Goal: Task Accomplishment & Management: Complete application form

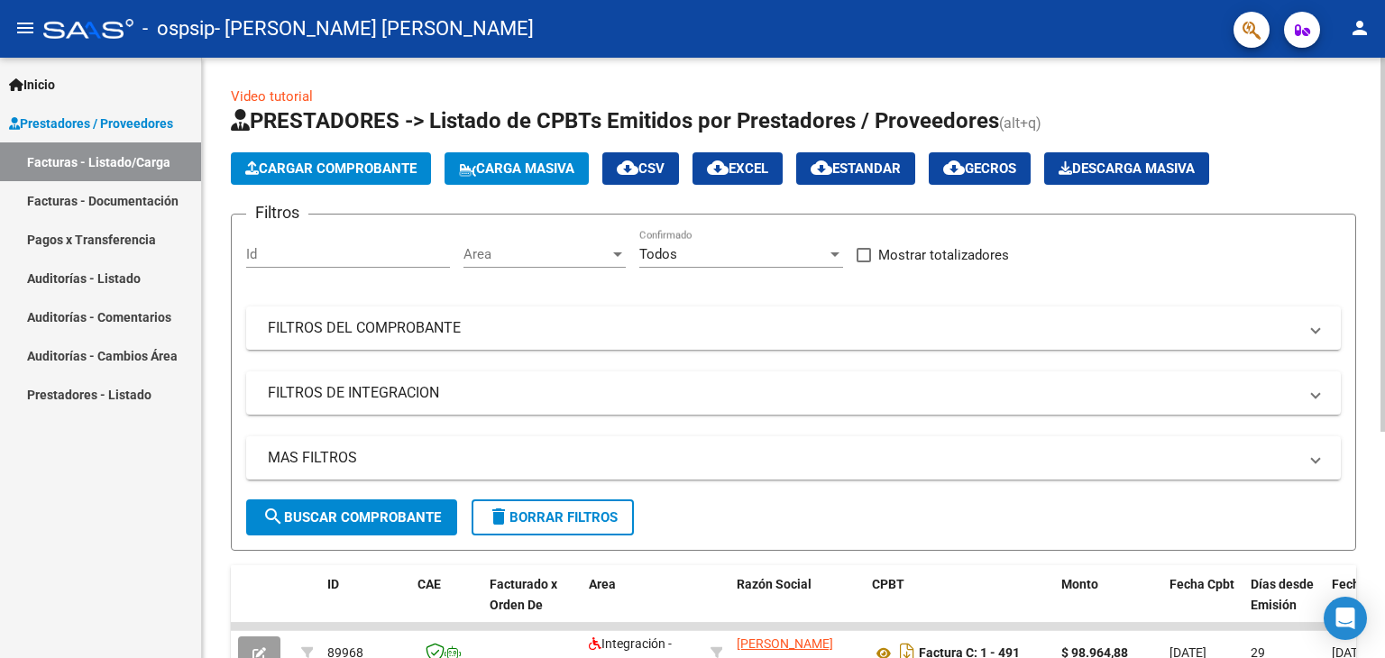
click at [330, 161] on span "Cargar Comprobante" at bounding box center [330, 169] width 171 height 16
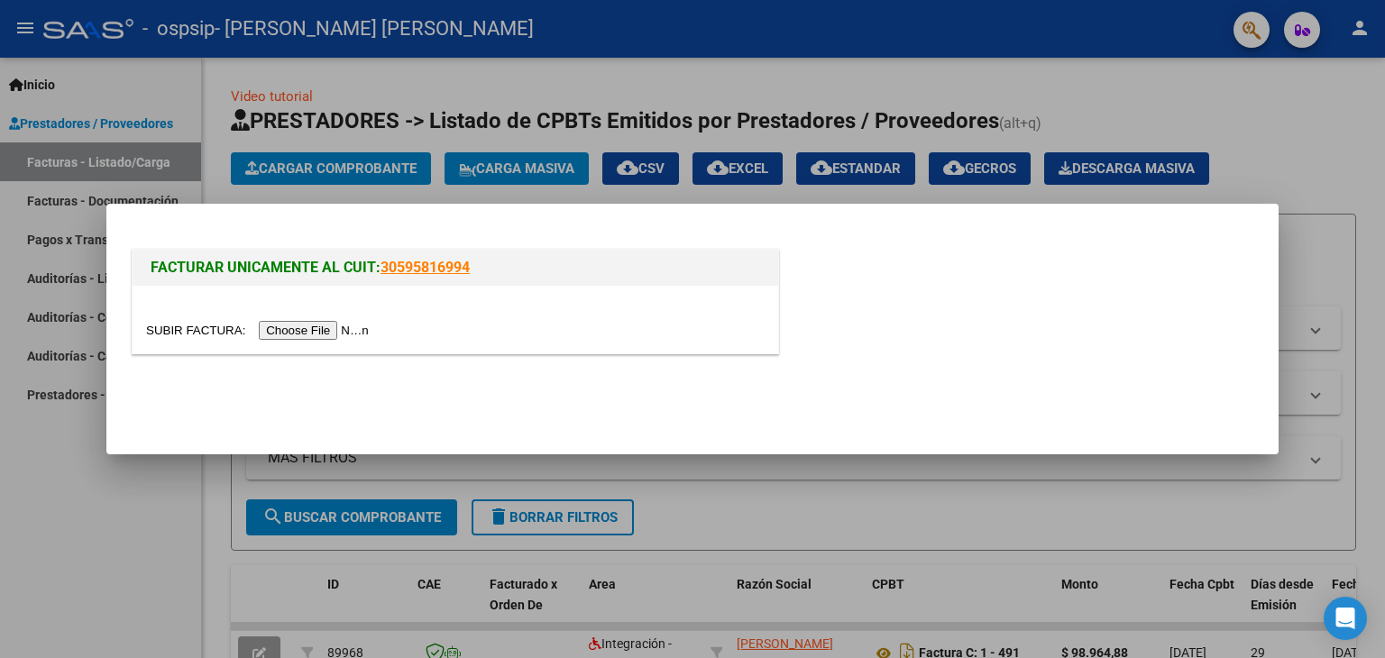
click at [315, 322] on input "file" at bounding box center [260, 330] width 228 height 19
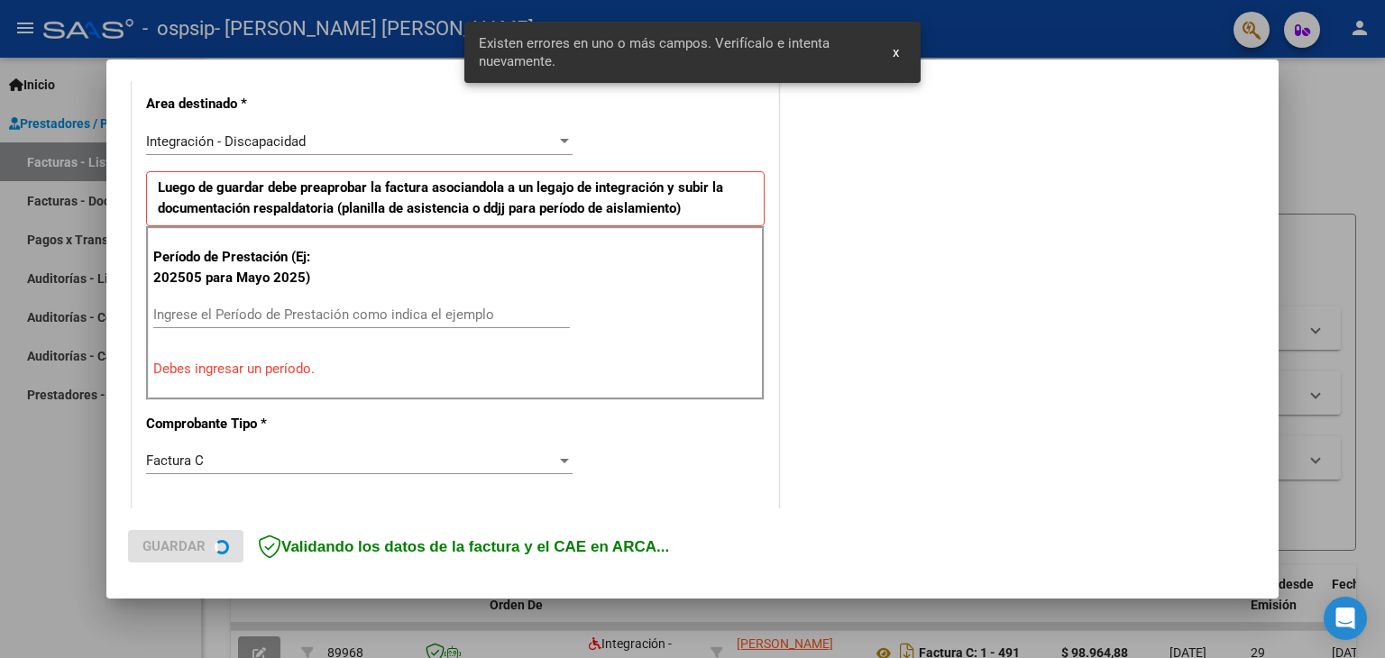
scroll to position [412, 0]
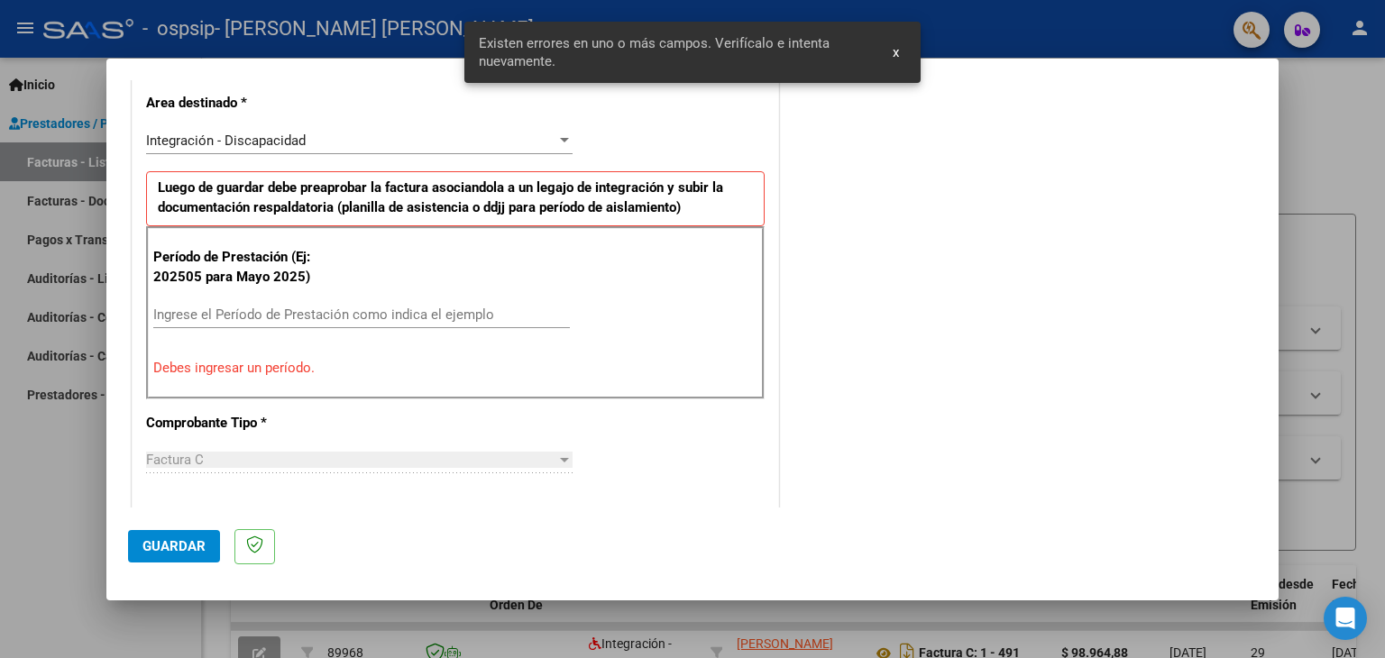
click at [234, 310] on input "Ingrese el Período de Prestación como indica el ejemplo" at bounding box center [361, 315] width 417 height 16
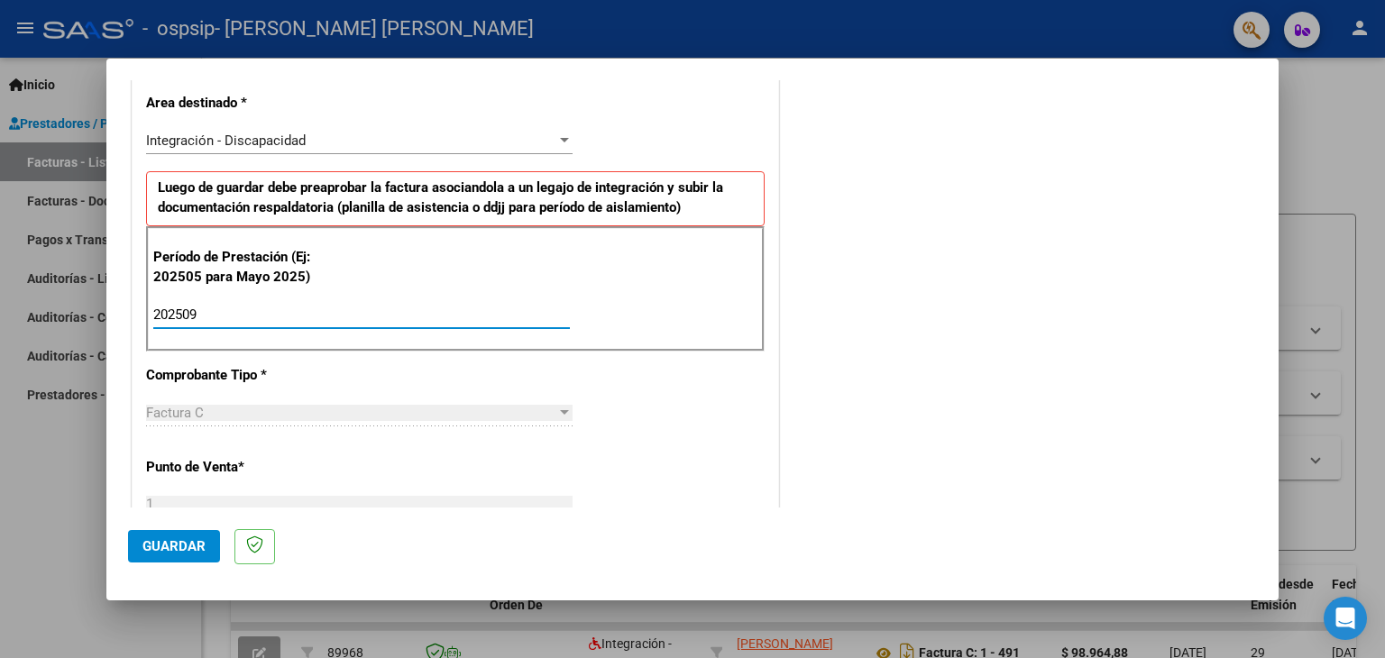
type input "202509"
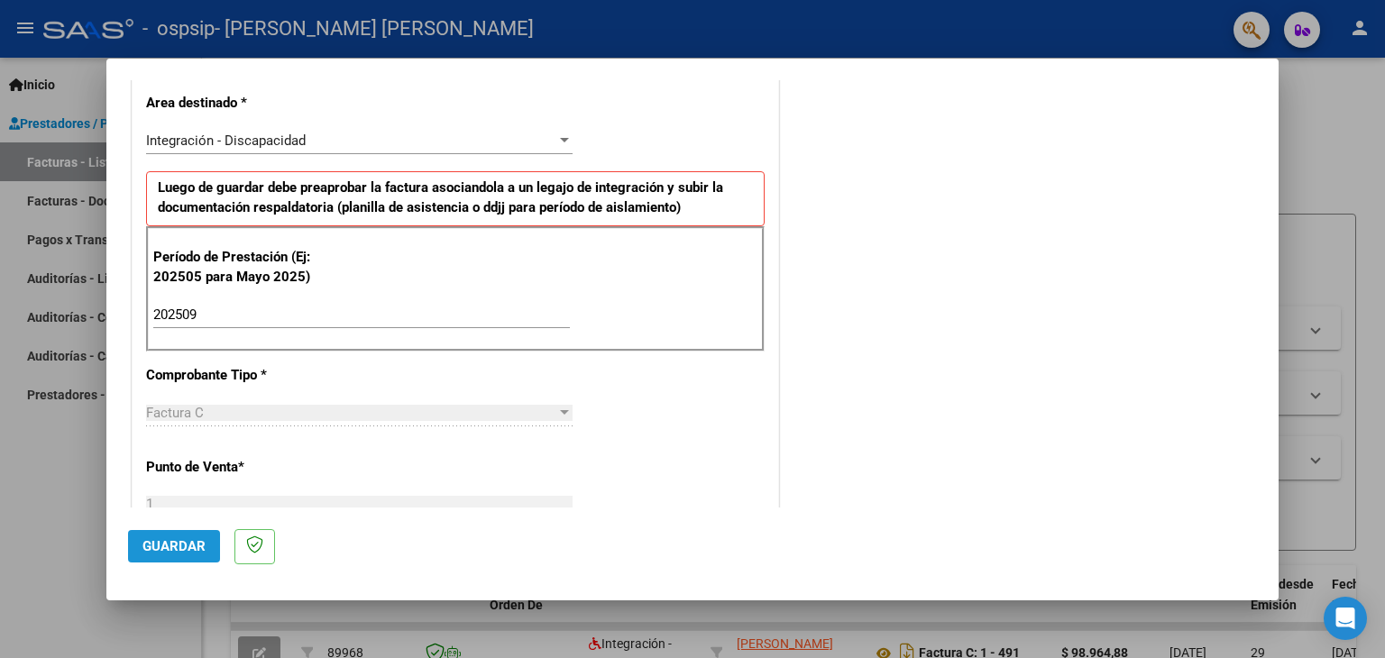
click at [162, 541] on span "Guardar" at bounding box center [173, 546] width 63 height 16
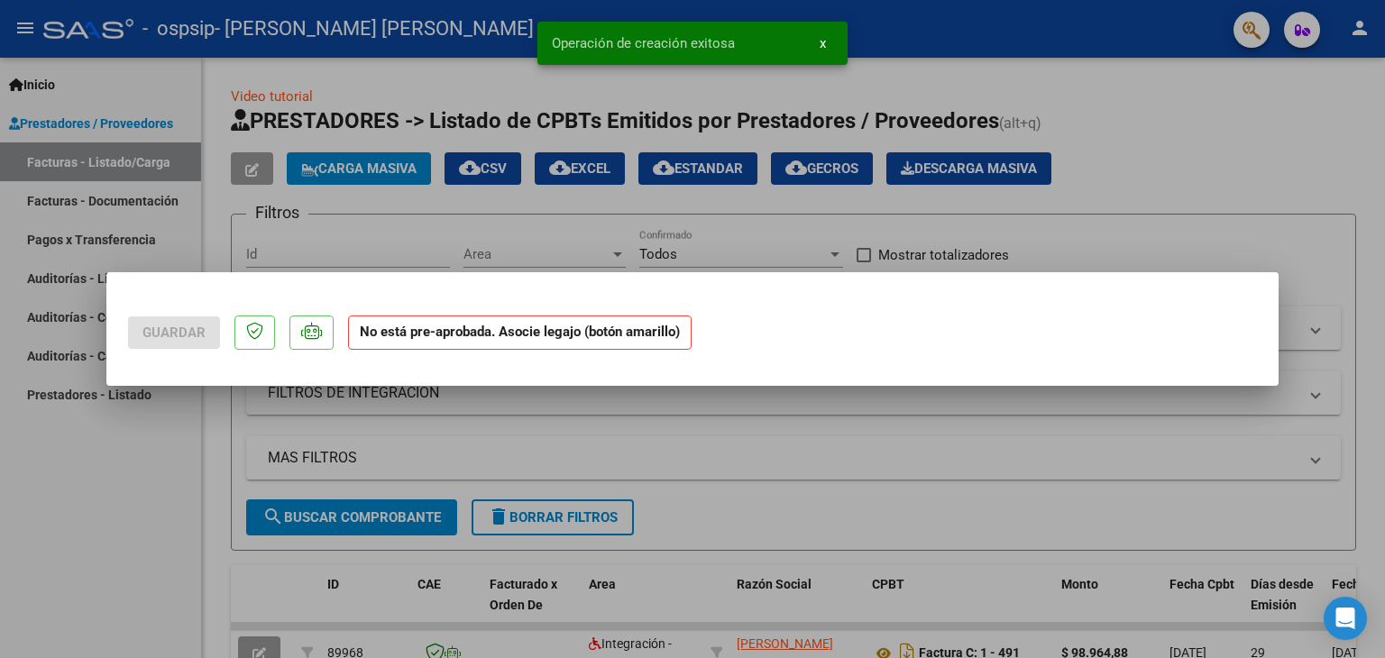
scroll to position [0, 0]
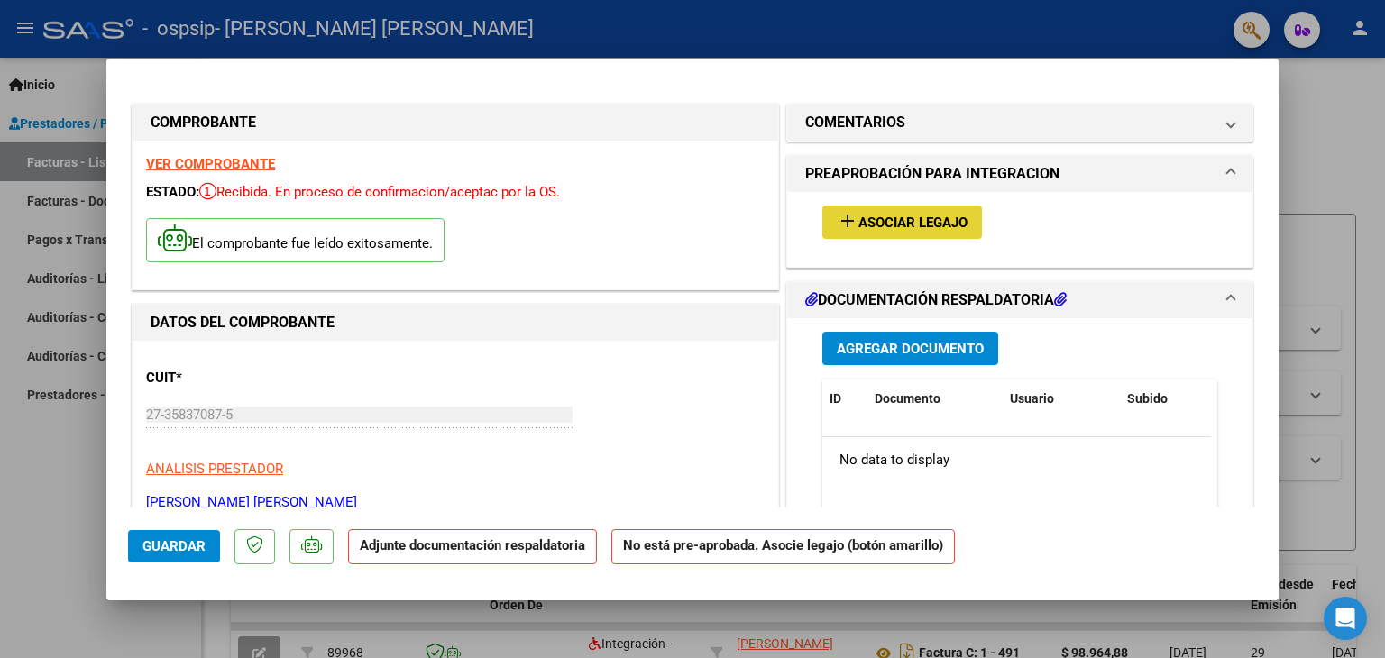
click at [876, 216] on span "Asociar Legajo" at bounding box center [913, 223] width 109 height 16
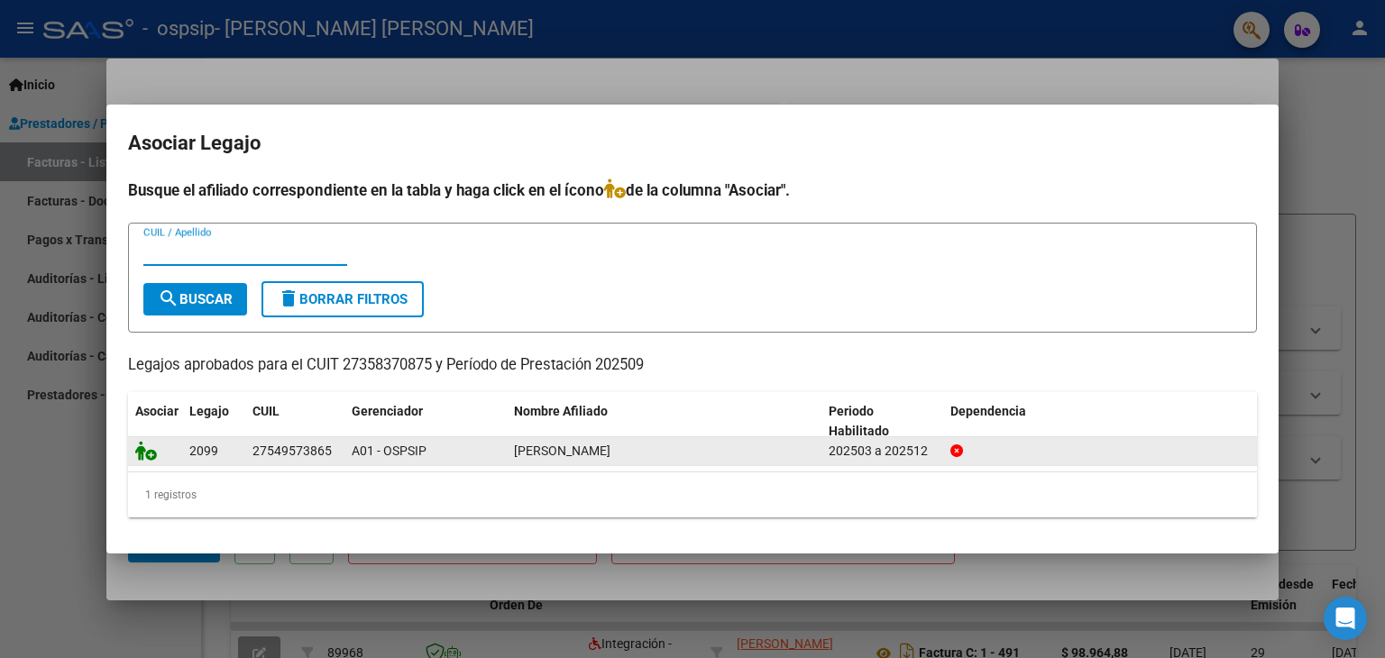
click at [144, 458] on icon at bounding box center [146, 451] width 22 height 20
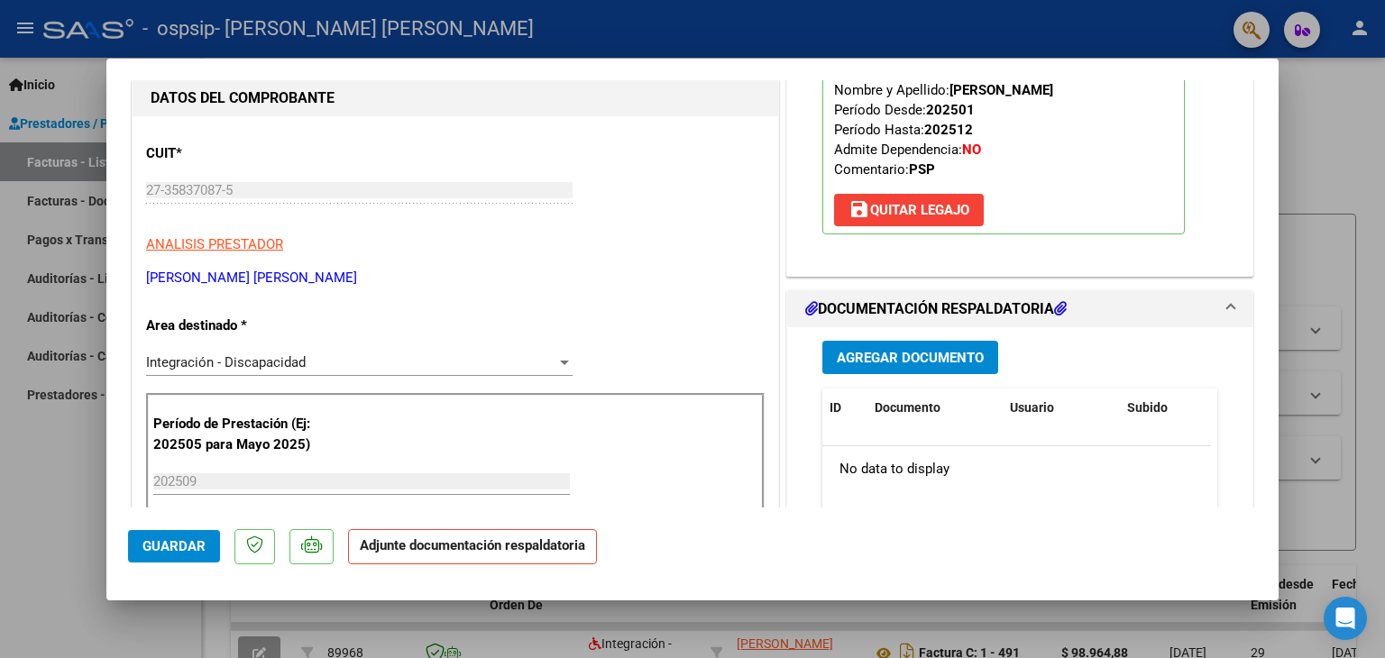
scroll to position [361, 0]
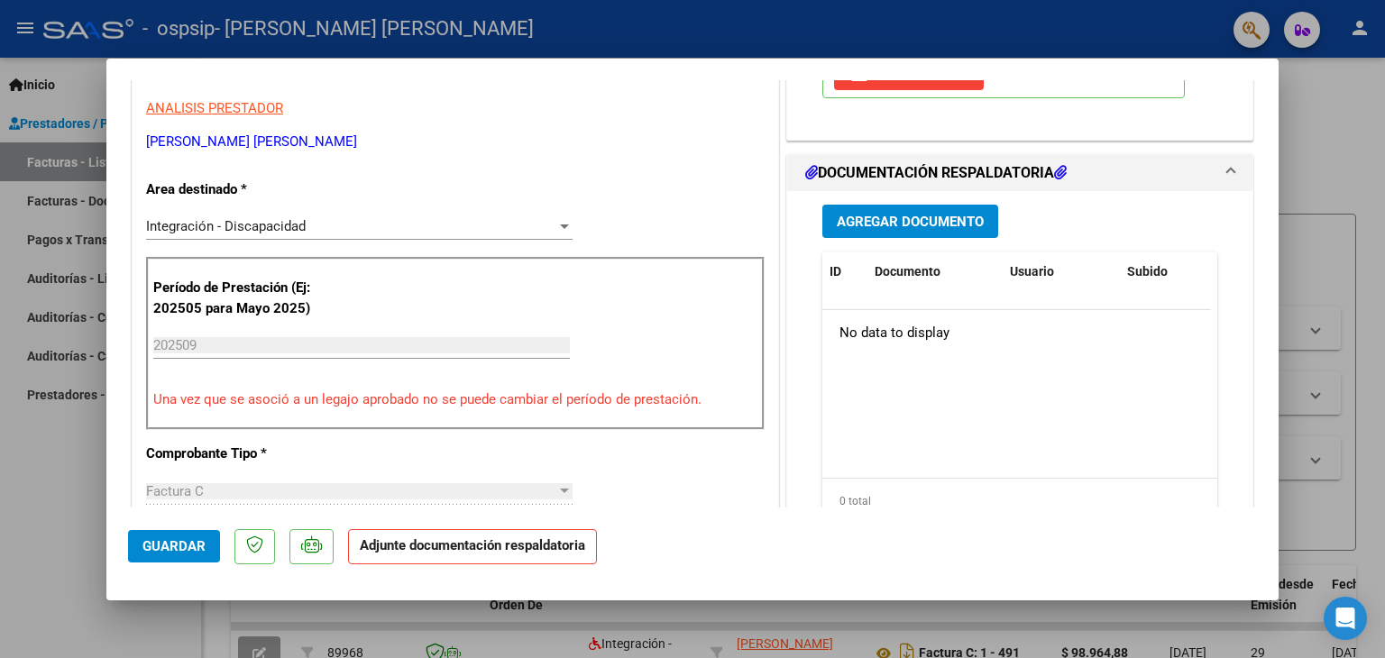
click at [882, 225] on span "Agregar Documento" at bounding box center [910, 222] width 147 height 16
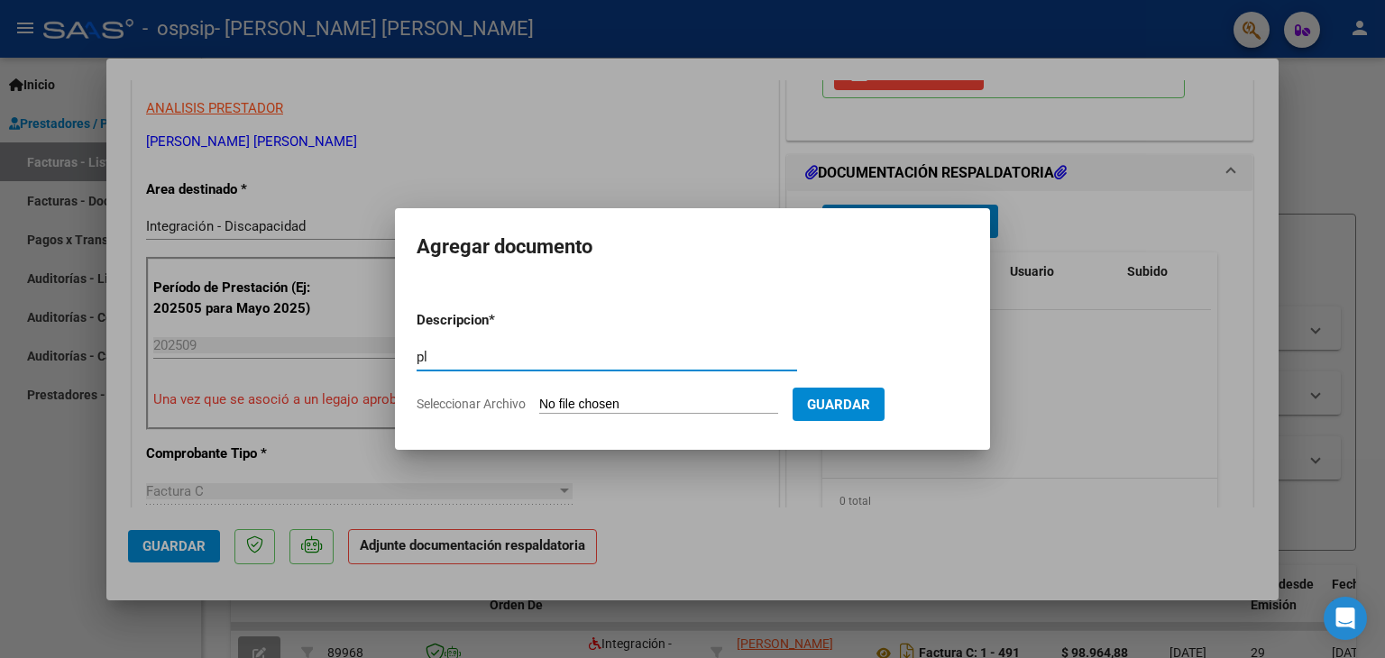
type input "p"
type input "planilla asistencia"
click at [499, 408] on span "Seleccionar Archivo" at bounding box center [471, 404] width 109 height 14
click at [539, 408] on input "Seleccionar Archivo" at bounding box center [658, 405] width 239 height 17
type input "C:\fakepath\planilla [PERSON_NAME] septiembre .pdf"
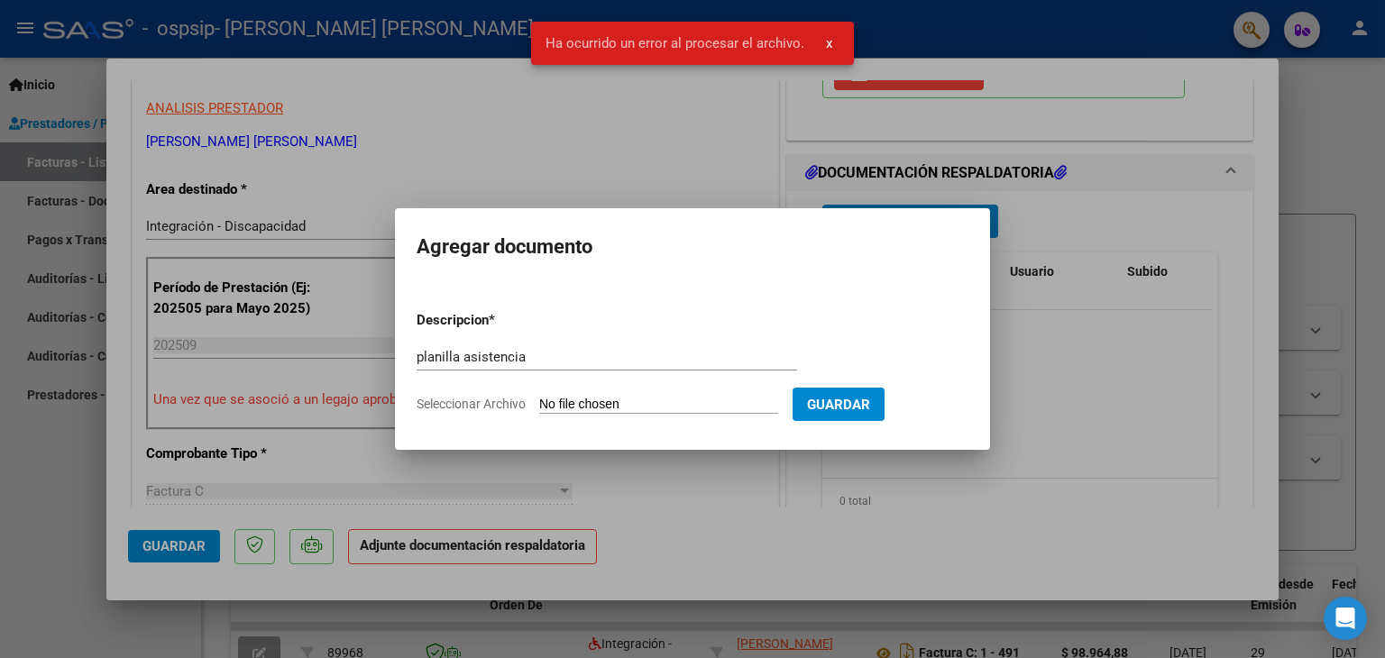
click at [509, 404] on span "Seleccionar Archivo" at bounding box center [471, 404] width 109 height 14
click at [539, 404] on input "Seleccionar Archivo" at bounding box center [658, 405] width 239 height 17
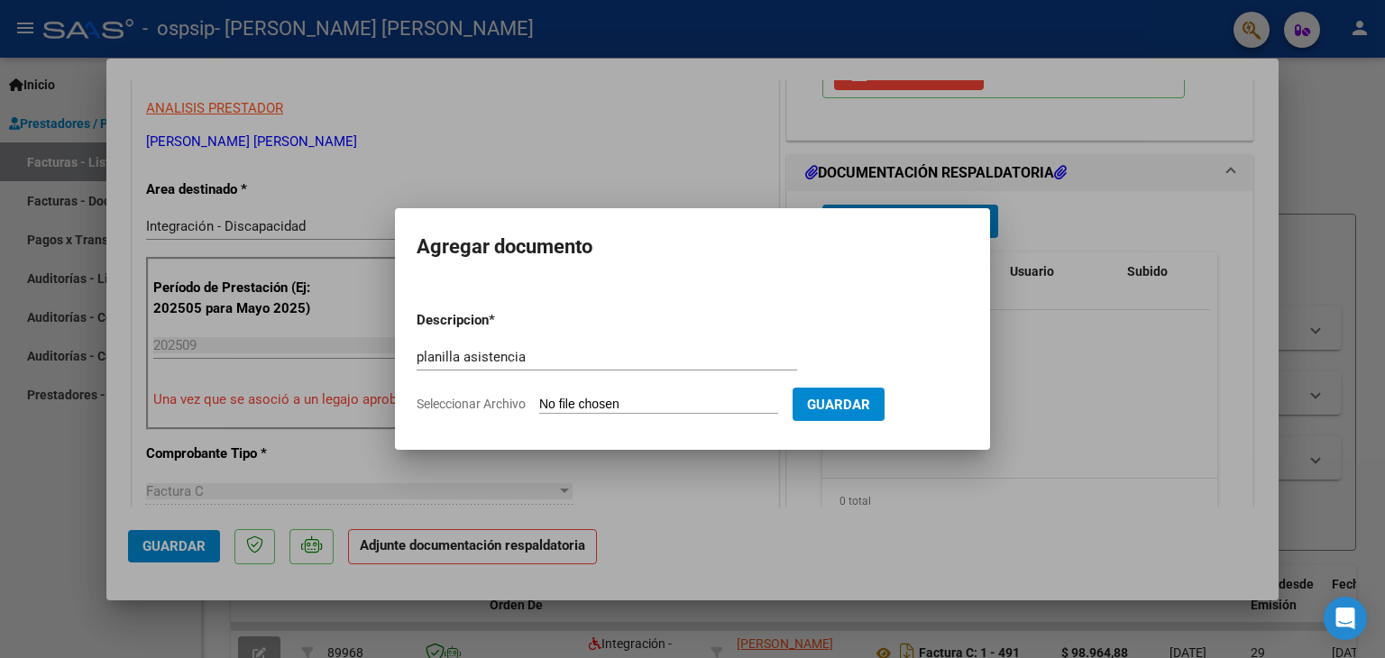
type input "C:\fakepath\planilla [PERSON_NAME] septiembre .pdf"
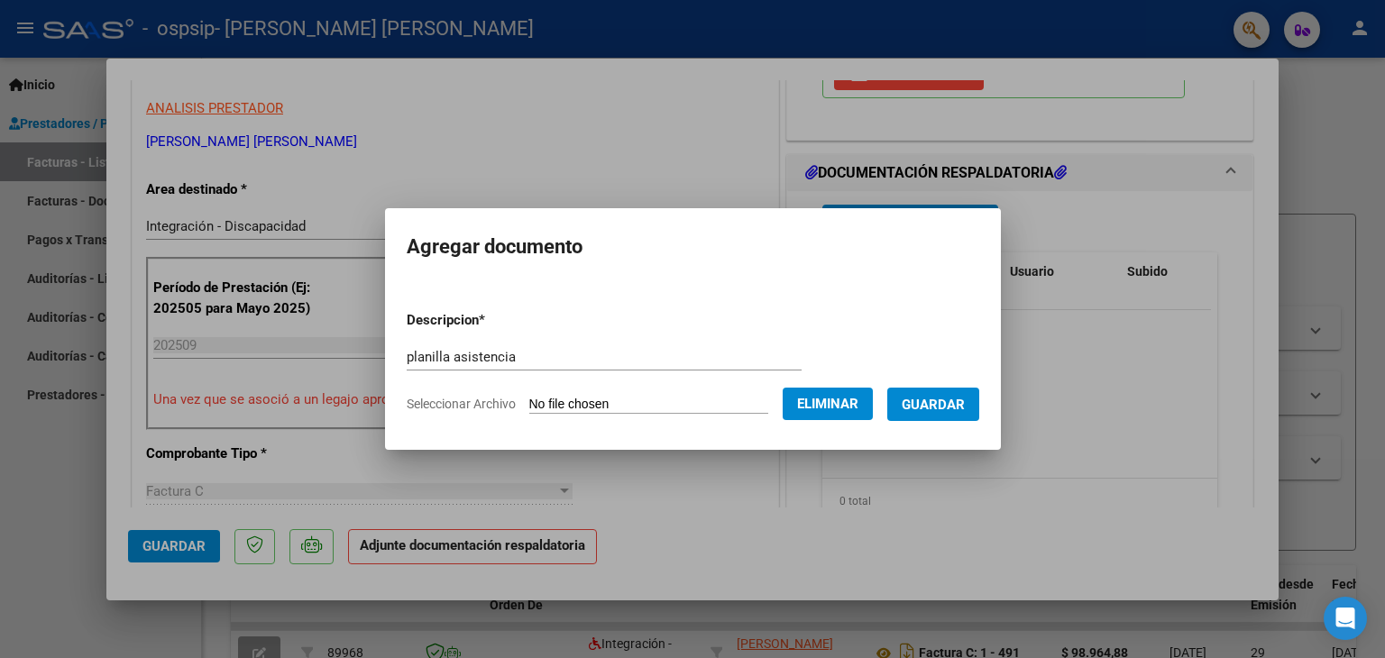
click at [942, 404] on span "Guardar" at bounding box center [933, 405] width 63 height 16
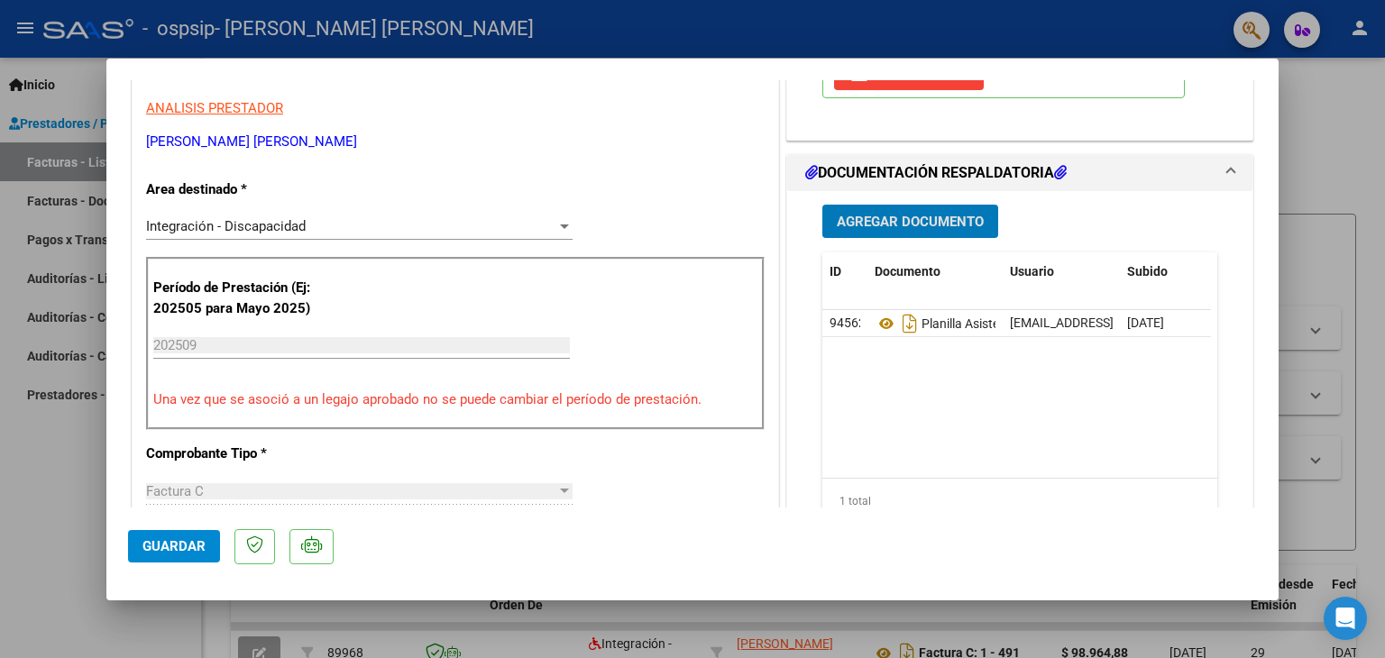
click at [871, 225] on span "Agregar Documento" at bounding box center [910, 222] width 147 height 16
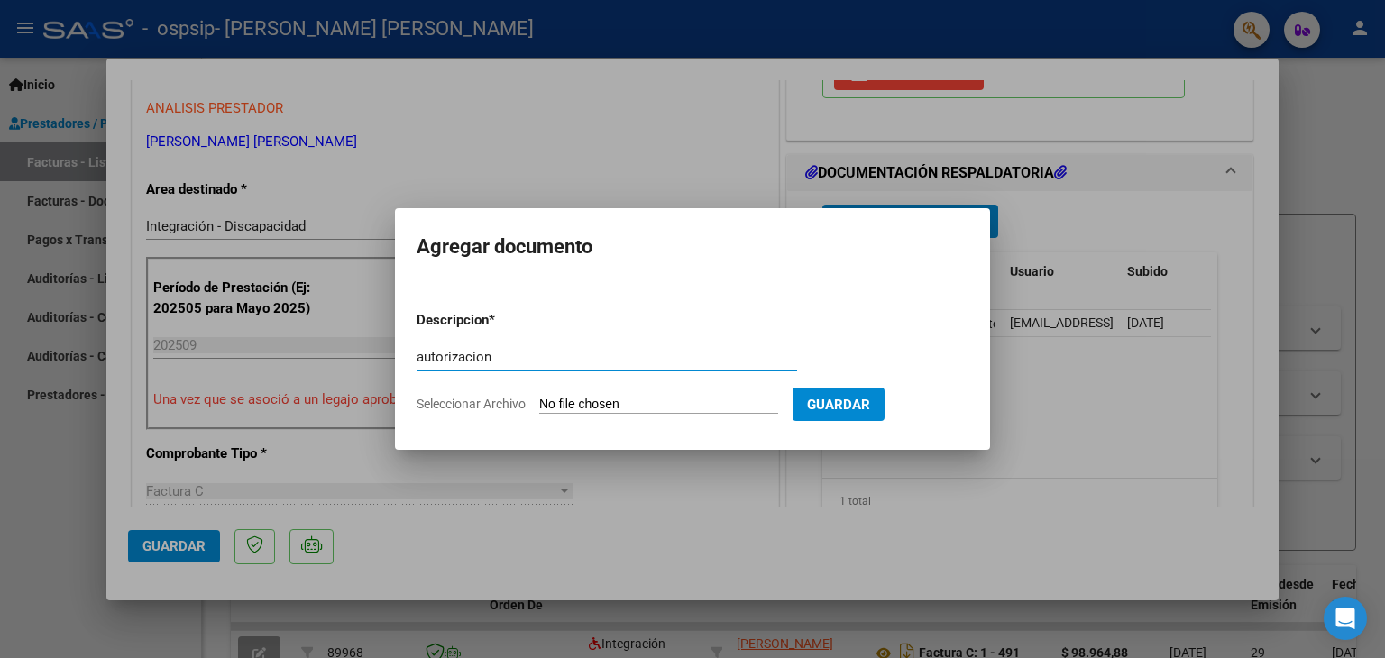
type input "autorizacion"
click at [495, 398] on span "Seleccionar Archivo" at bounding box center [471, 404] width 109 height 14
click at [539, 398] on input "Seleccionar Archivo" at bounding box center [658, 405] width 239 height 17
type input "C:\fakepath\[PERSON_NAME] PSP AUTORIZACION 2025 SEGUN RESOLUCION 360 22_firmado…"
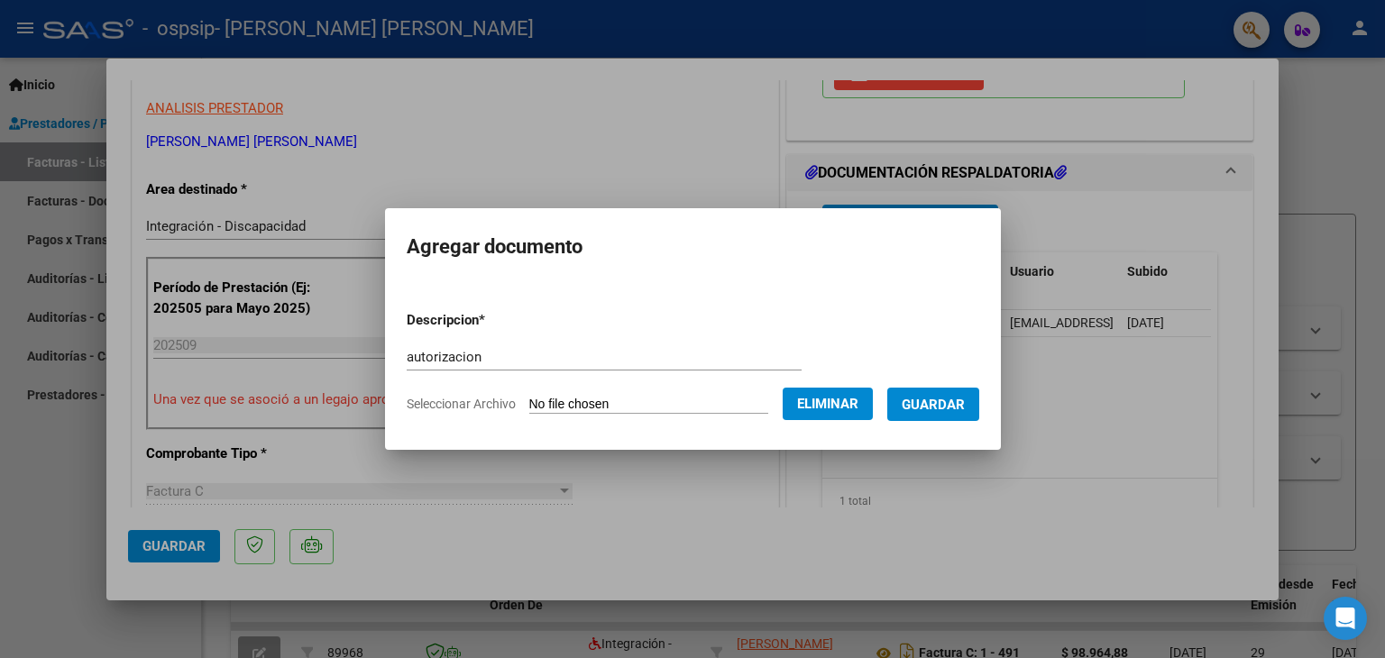
click at [953, 409] on span "Guardar" at bounding box center [933, 405] width 63 height 16
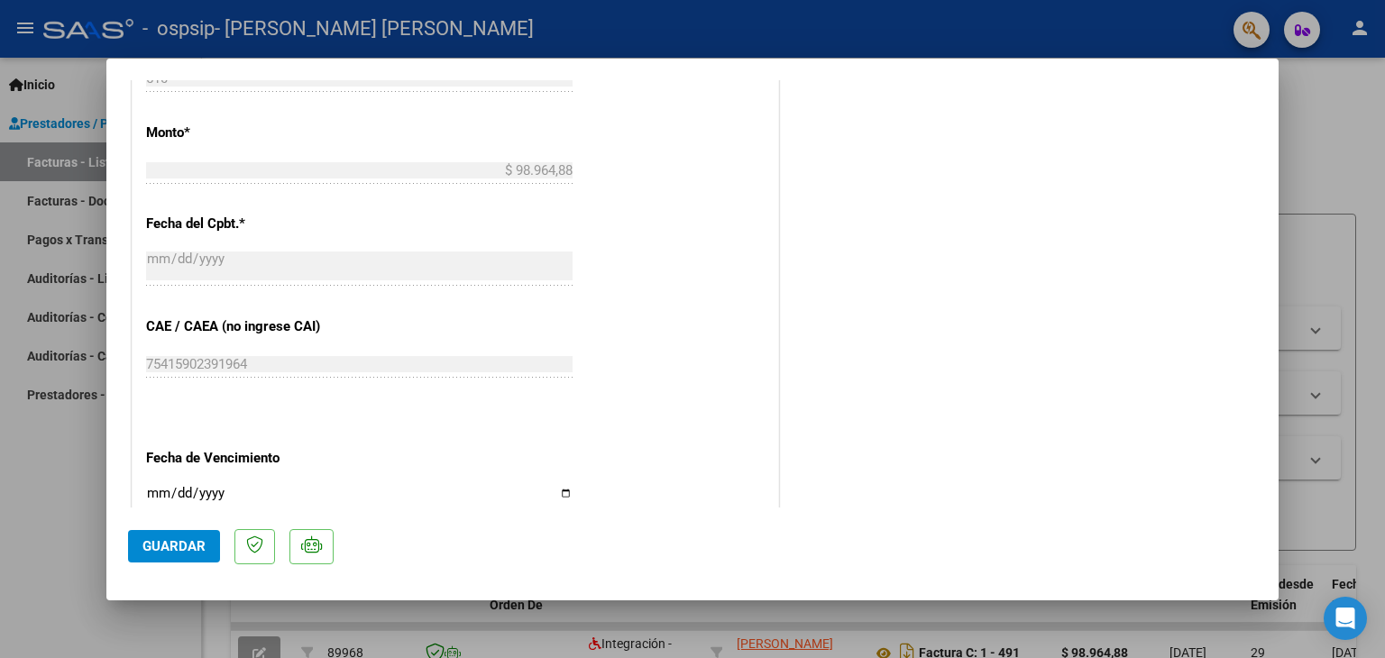
scroll to position [914, 0]
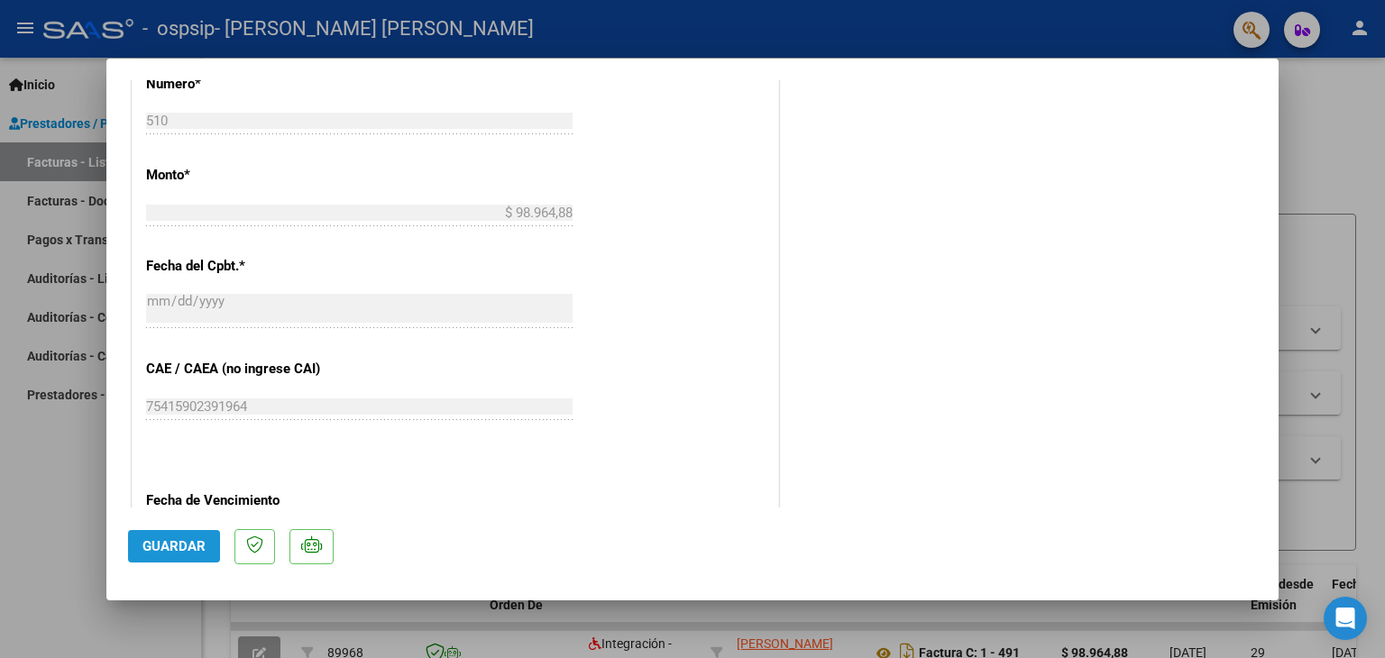
click at [166, 546] on span "Guardar" at bounding box center [173, 546] width 63 height 16
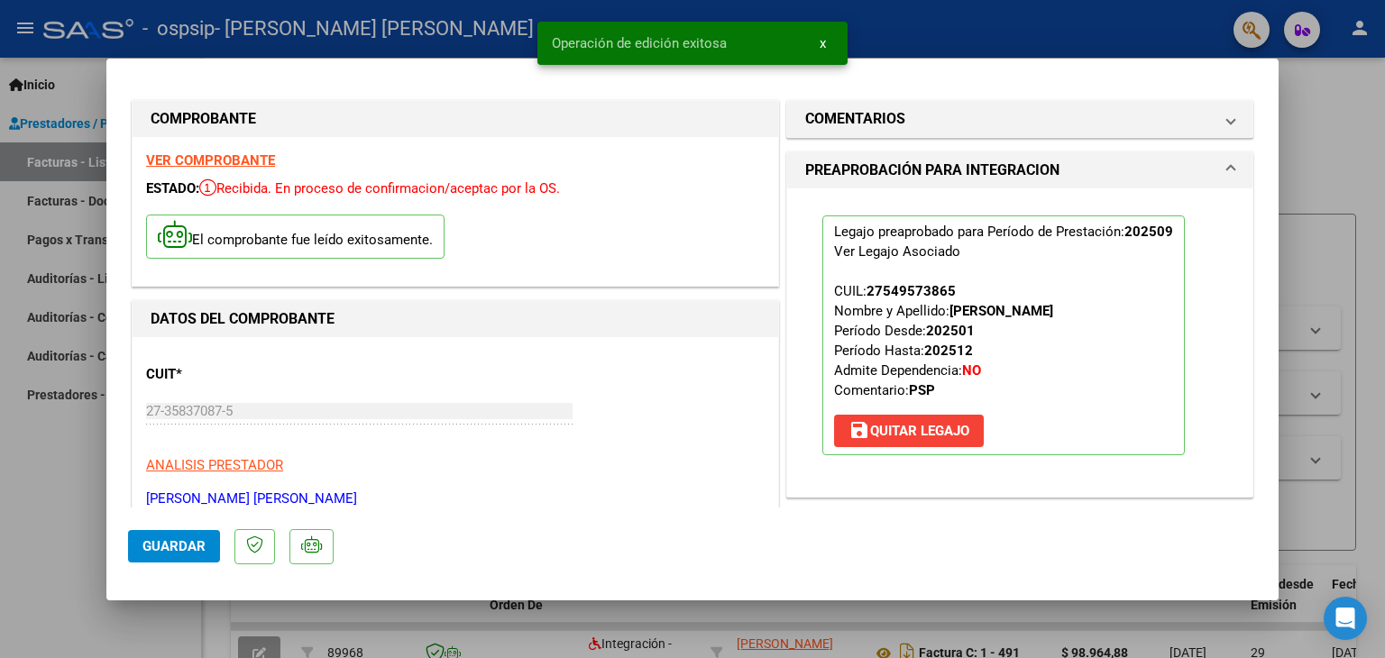
scroll to position [0, 0]
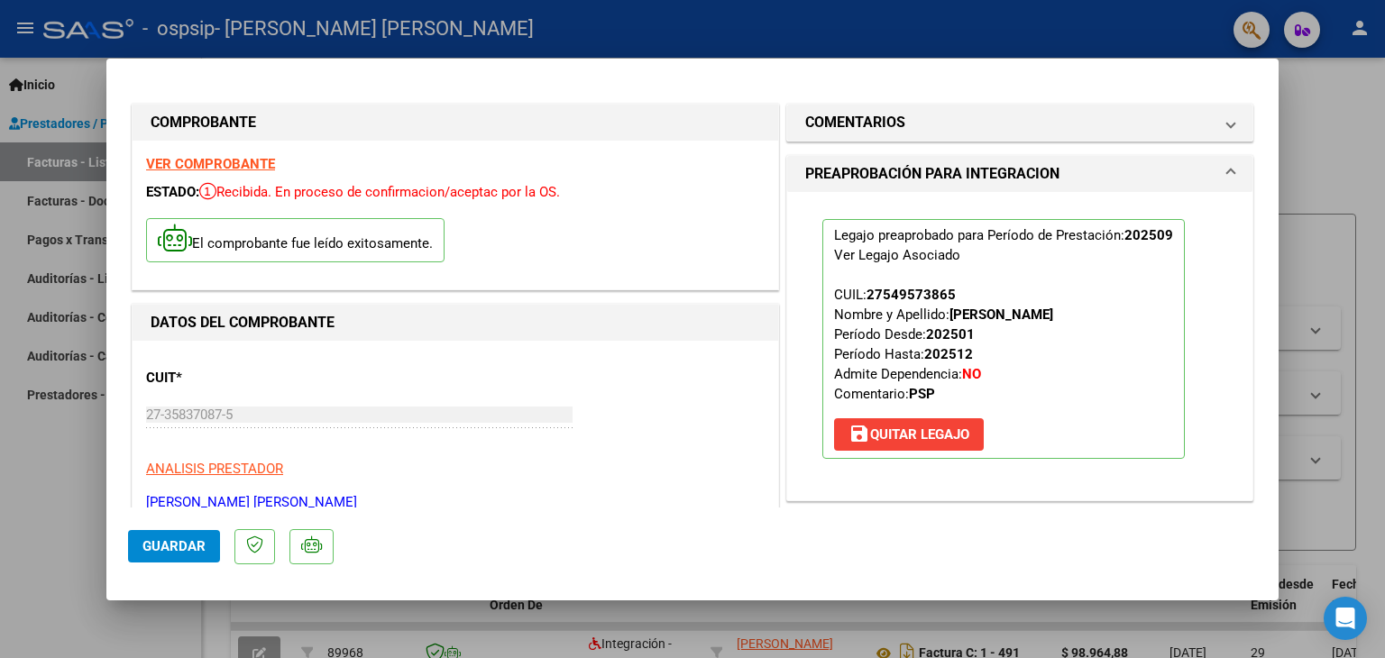
click at [1323, 45] on div at bounding box center [692, 329] width 1385 height 658
type input "$ 0,00"
